Goal: Task Accomplishment & Management: Manage account settings

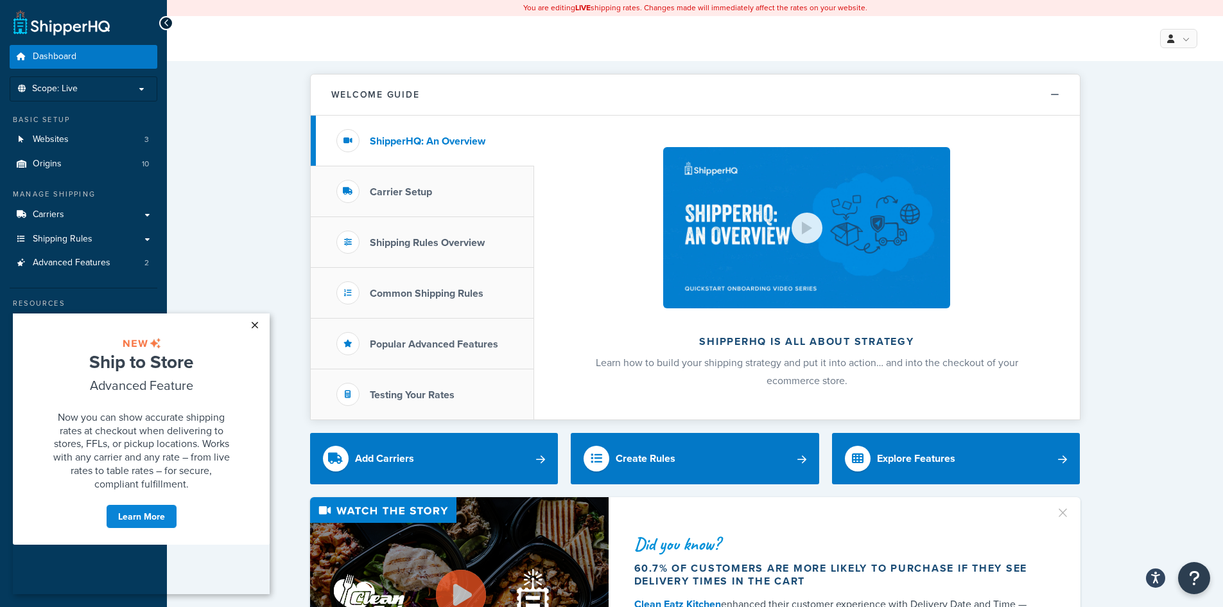
click at [257, 323] on link "×" at bounding box center [254, 324] width 22 height 23
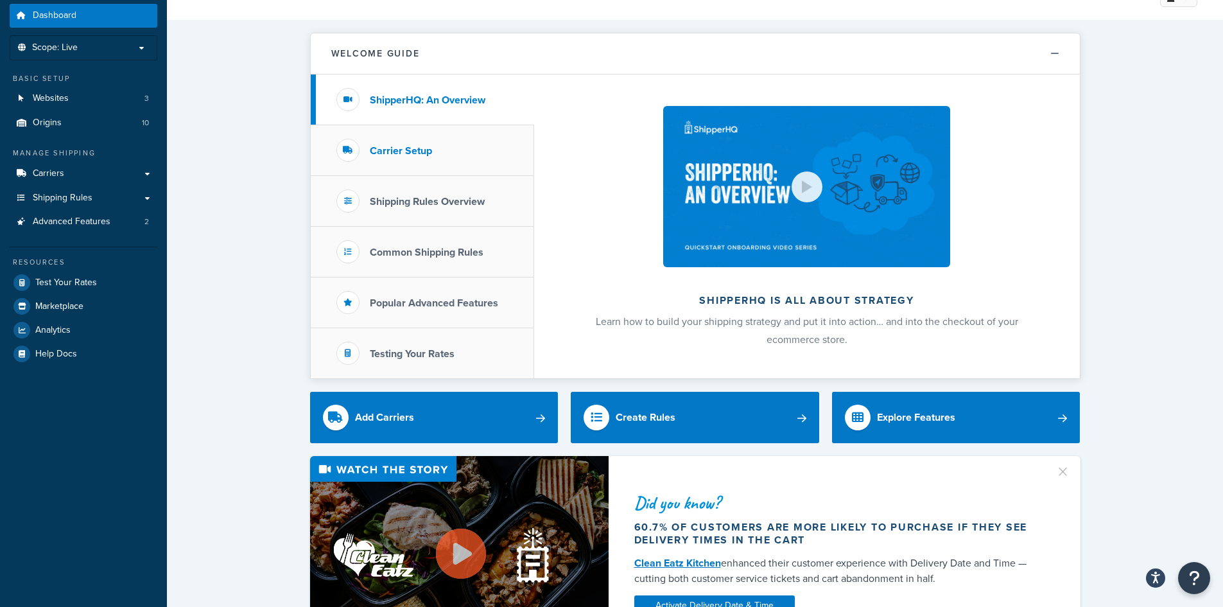
scroll to position [64, 0]
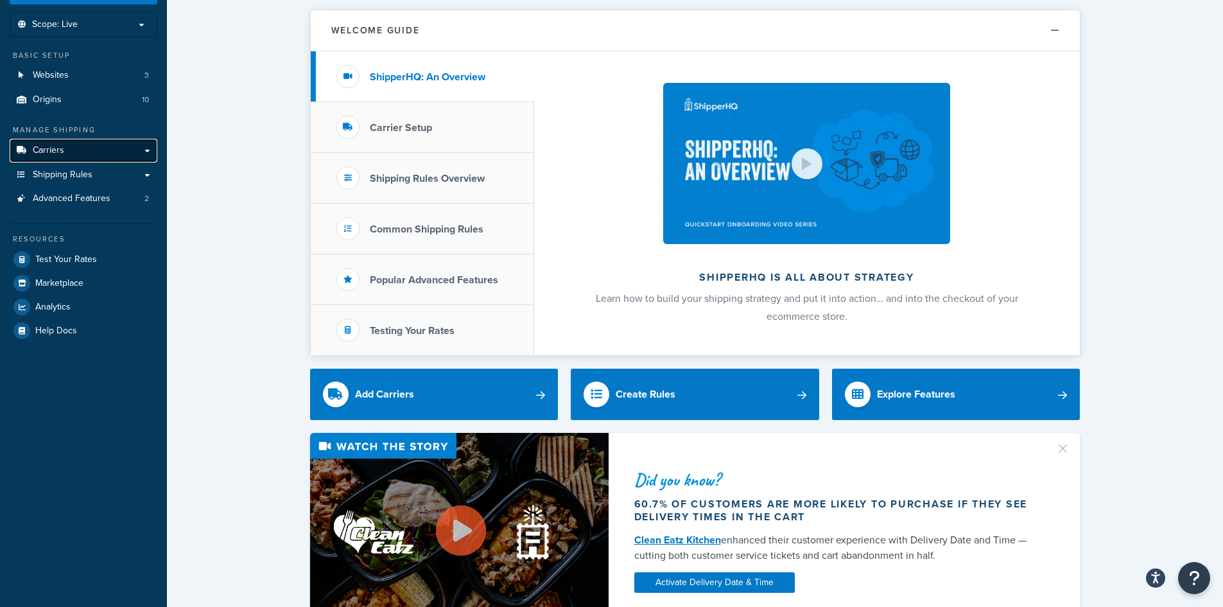
click at [61, 147] on span "Carriers" at bounding box center [48, 150] width 31 height 11
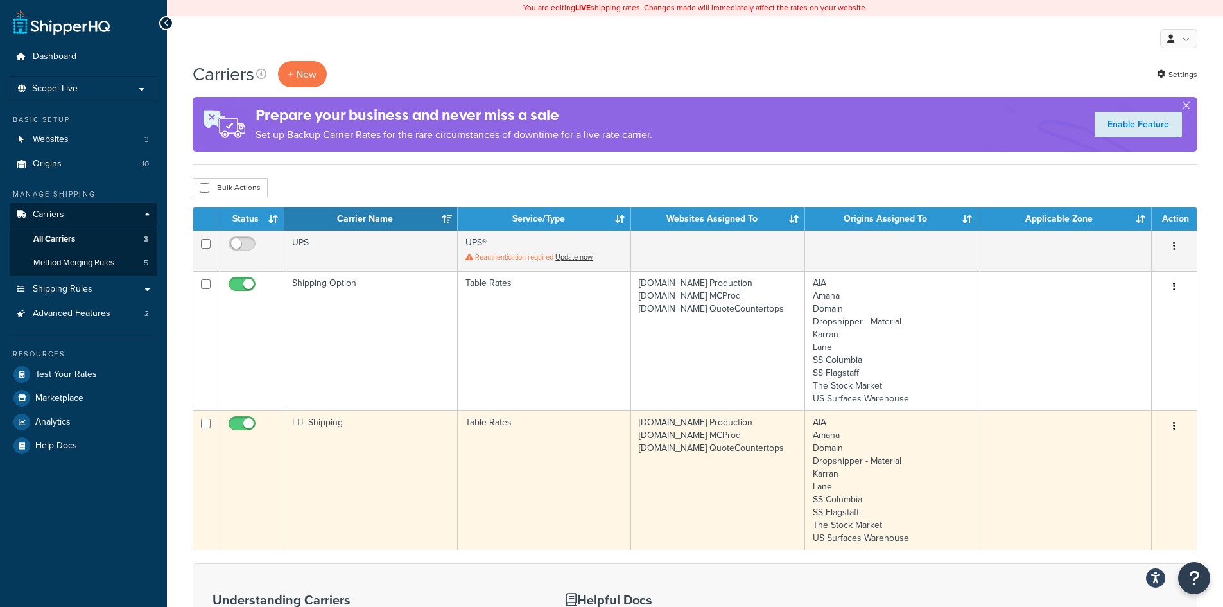
click at [352, 423] on td "LTL Shipping" at bounding box center [370, 479] width 173 height 139
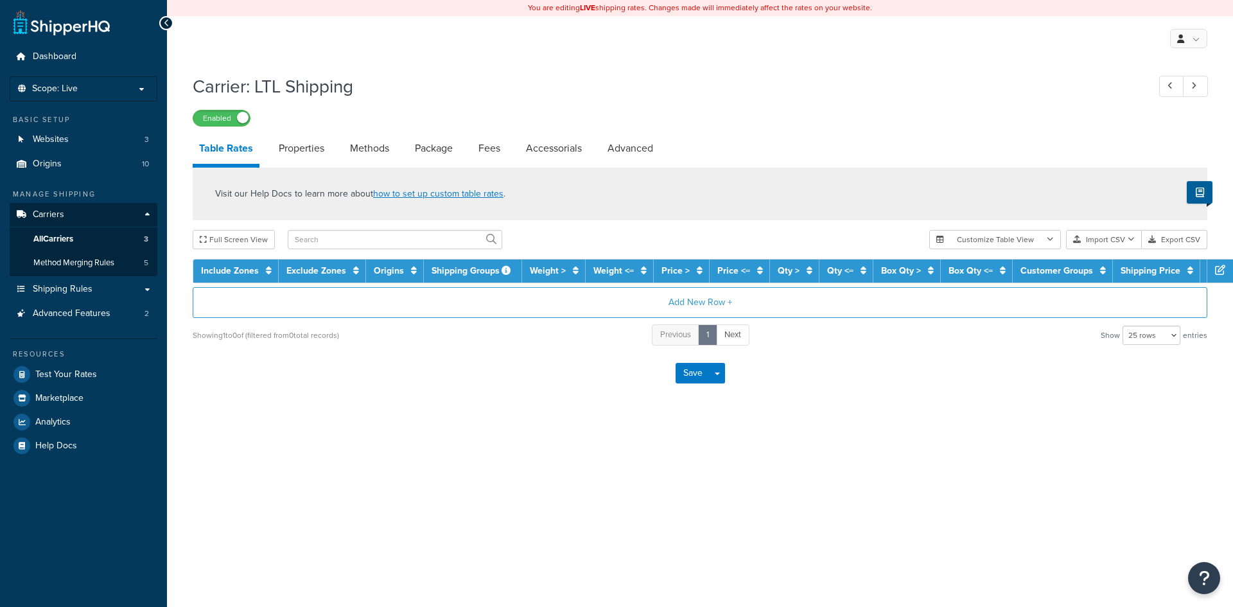
select select "25"
